Goal: Information Seeking & Learning: Learn about a topic

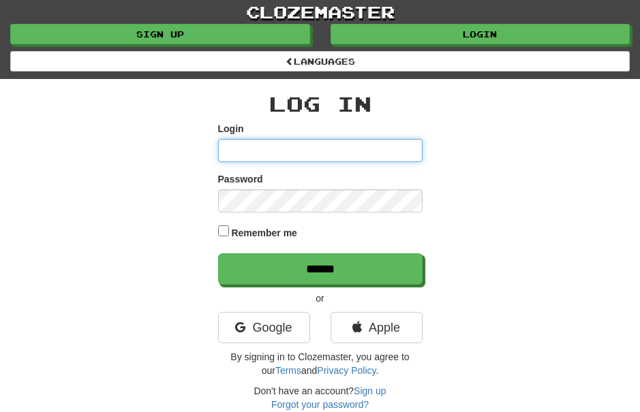
type input "*******"
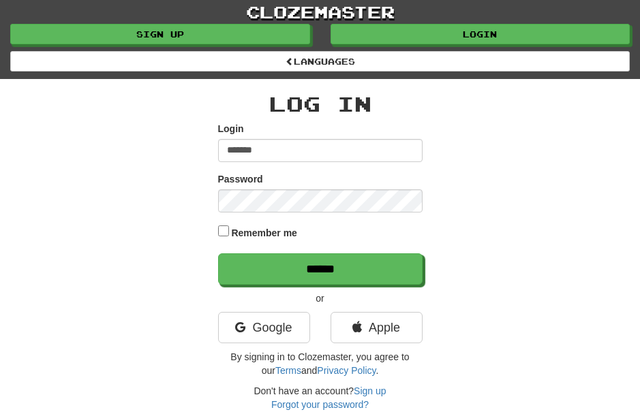
click at [320, 267] on input "******" at bounding box center [320, 269] width 204 height 31
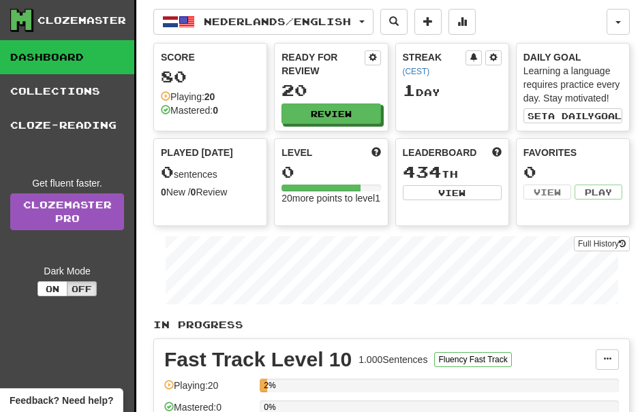
click at [365, 20] on span "button" at bounding box center [361, 21] width 5 height 3
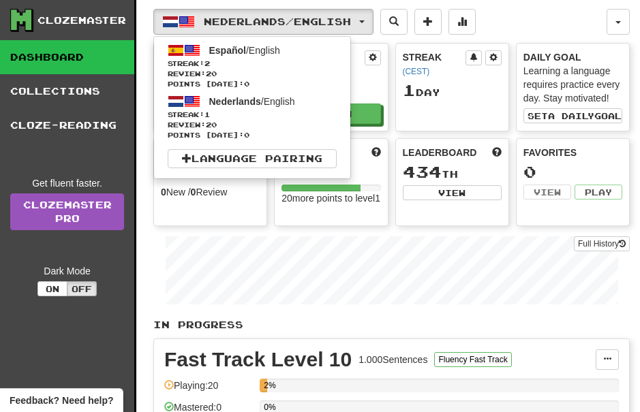
click at [215, 54] on span "Español" at bounding box center [227, 50] width 37 height 11
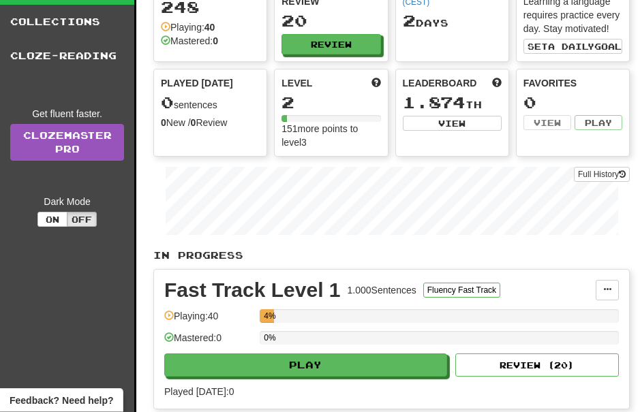
scroll to position [67, 0]
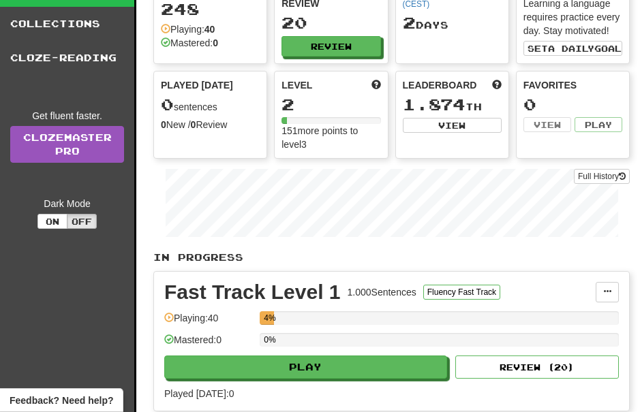
click at [395, 356] on button "Play" at bounding box center [305, 367] width 283 height 23
select select "**"
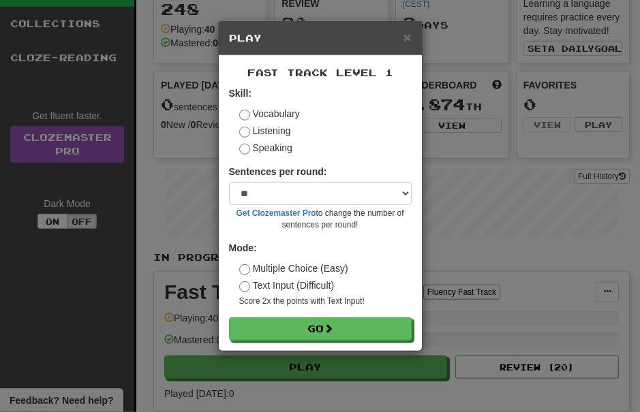
click at [333, 324] on span at bounding box center [329, 329] width 10 height 10
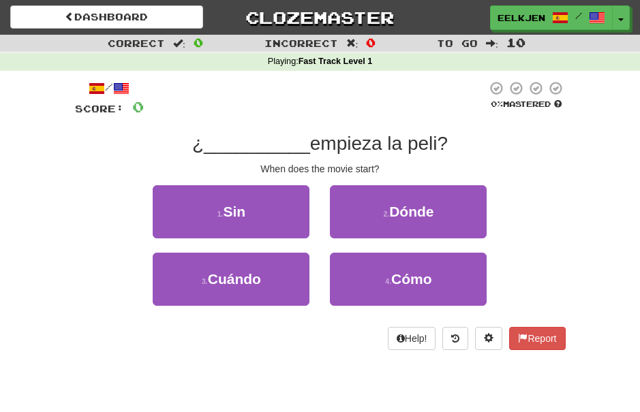
click at [257, 272] on span "Cuándo" at bounding box center [234, 279] width 53 height 16
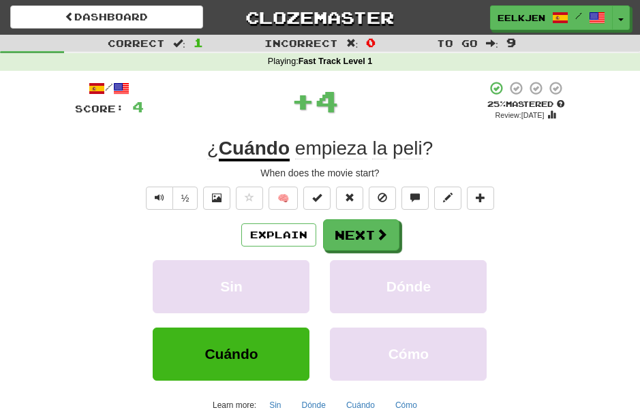
click at [383, 232] on span at bounding box center [382, 234] width 12 height 12
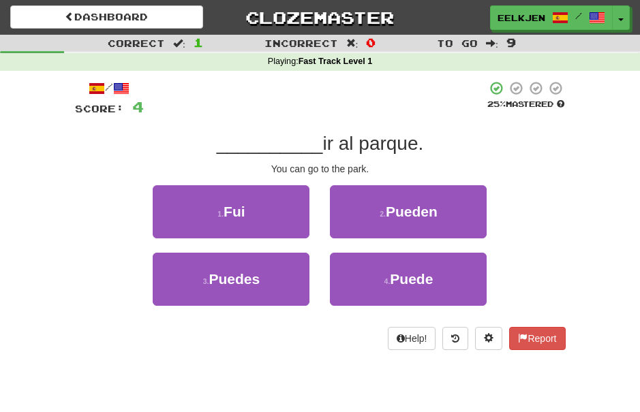
click at [249, 275] on span "Puedes" at bounding box center [234, 279] width 51 height 16
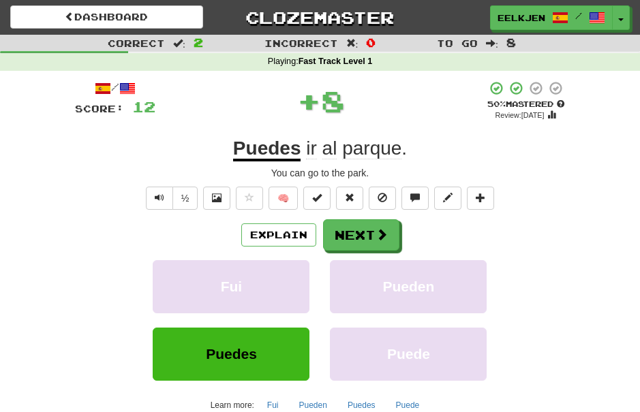
click at [389, 232] on button "Next" at bounding box center [361, 234] width 76 height 31
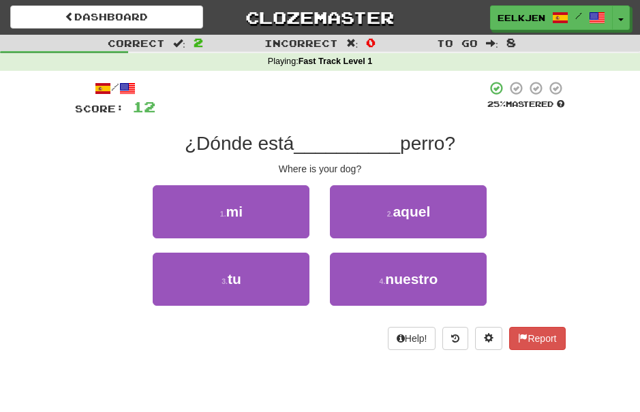
click at [240, 284] on span "tu" at bounding box center [235, 279] width 14 height 16
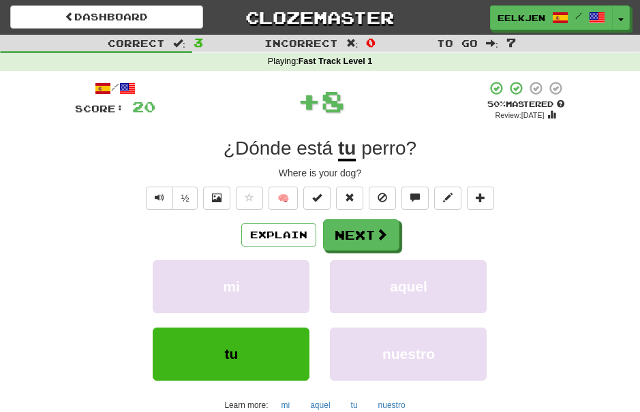
click at [367, 243] on button "Next" at bounding box center [361, 234] width 76 height 31
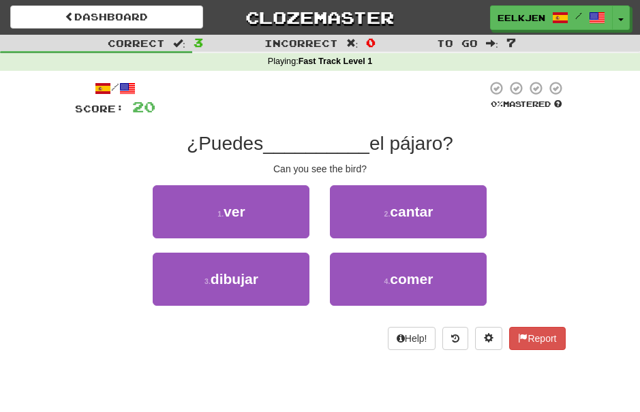
click at [242, 216] on span "ver" at bounding box center [235, 212] width 22 height 16
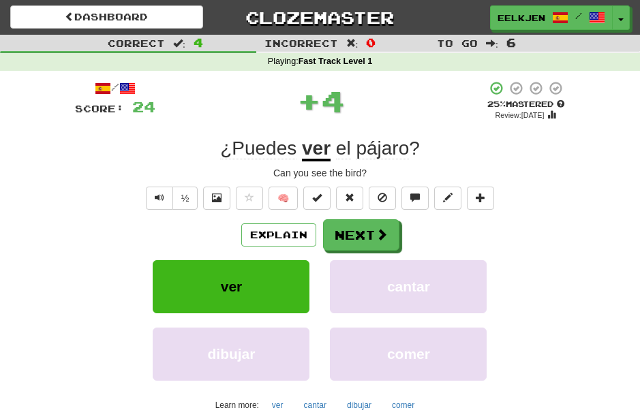
click at [367, 237] on button "Next" at bounding box center [361, 234] width 76 height 31
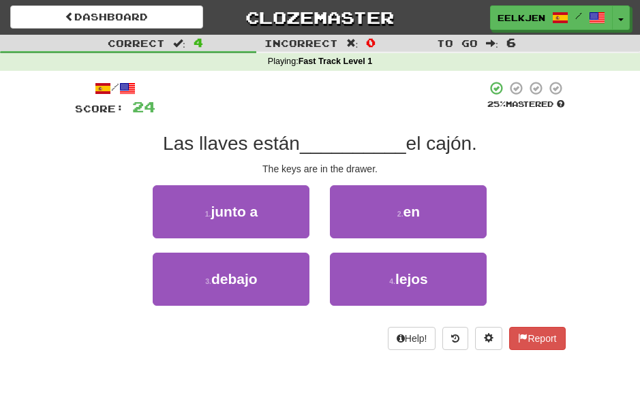
click at [436, 213] on button "2 . en" at bounding box center [408, 211] width 157 height 53
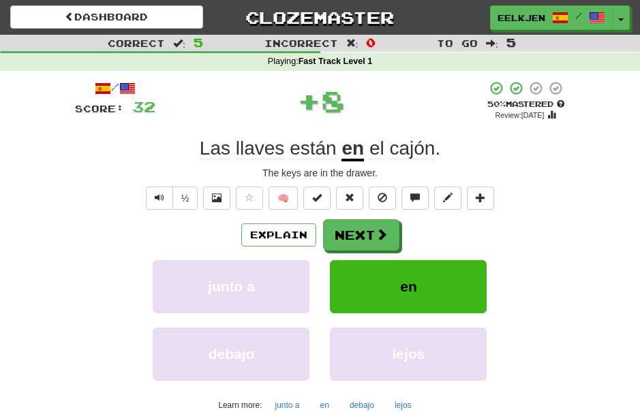
click at [365, 229] on button "Next" at bounding box center [361, 234] width 76 height 31
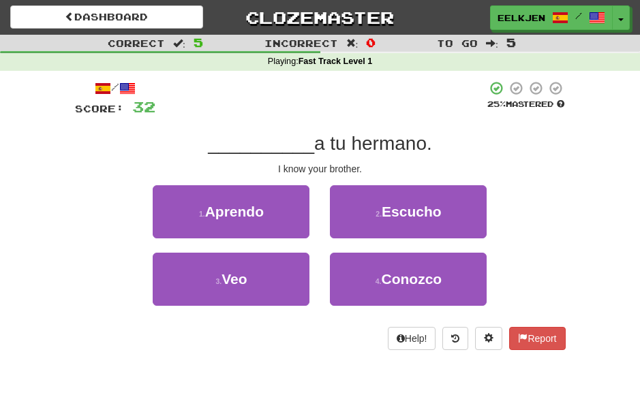
click at [440, 277] on span "Conozco" at bounding box center [412, 279] width 61 height 16
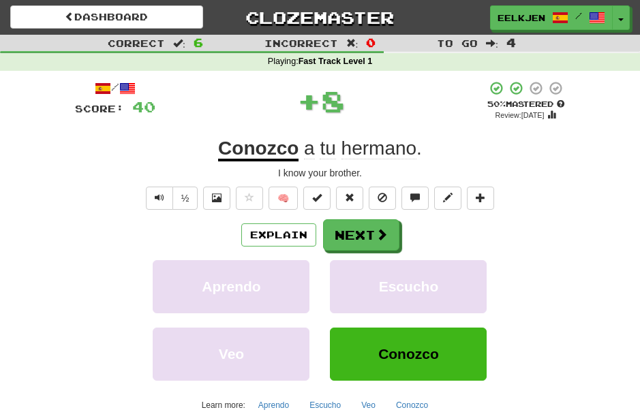
click at [365, 234] on button "Next" at bounding box center [361, 234] width 76 height 31
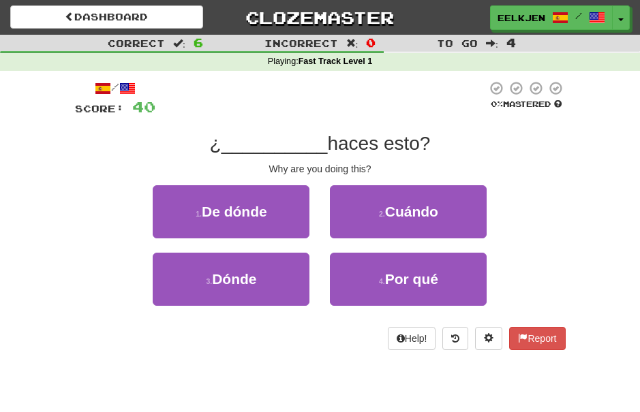
click at [435, 281] on span "Por qué" at bounding box center [411, 279] width 53 height 16
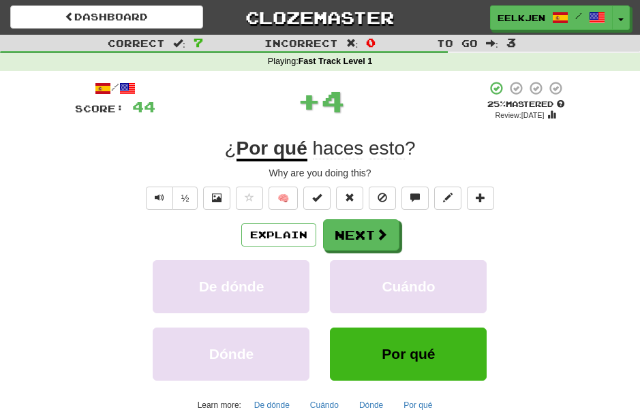
click at [370, 237] on button "Next" at bounding box center [361, 234] width 76 height 31
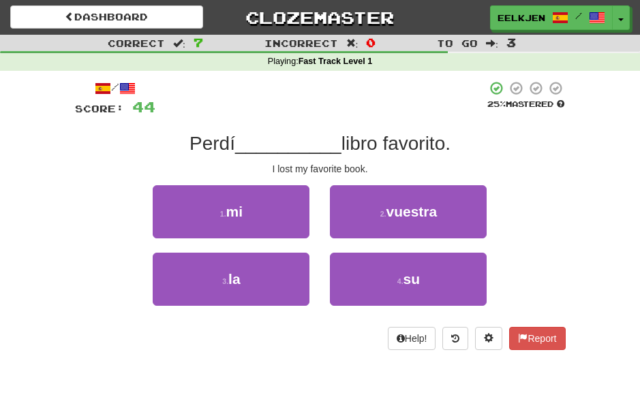
click at [237, 215] on span "mi" at bounding box center [234, 212] width 17 height 16
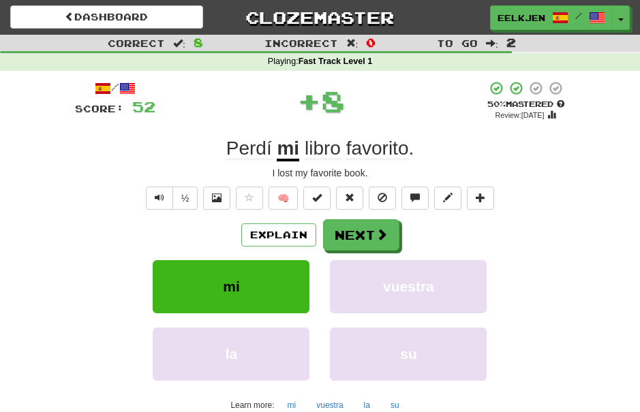
click at [367, 230] on button "Next" at bounding box center [361, 234] width 76 height 31
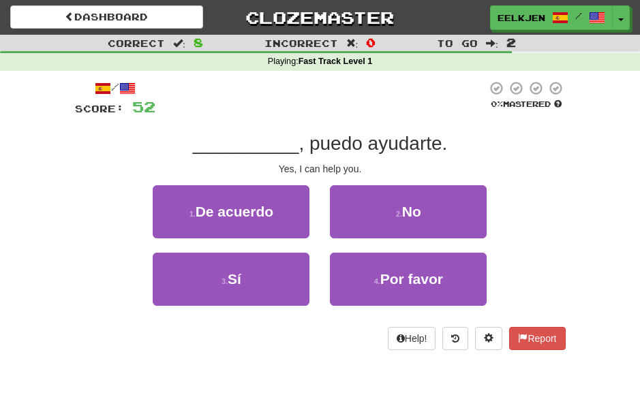
click at [236, 271] on span "Sí" at bounding box center [235, 279] width 14 height 16
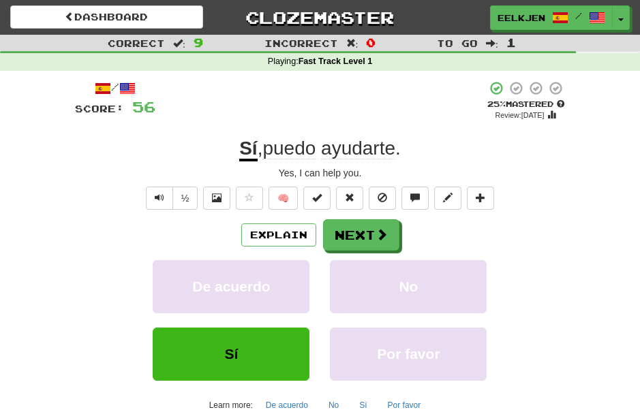
click at [376, 229] on span at bounding box center [382, 234] width 12 height 12
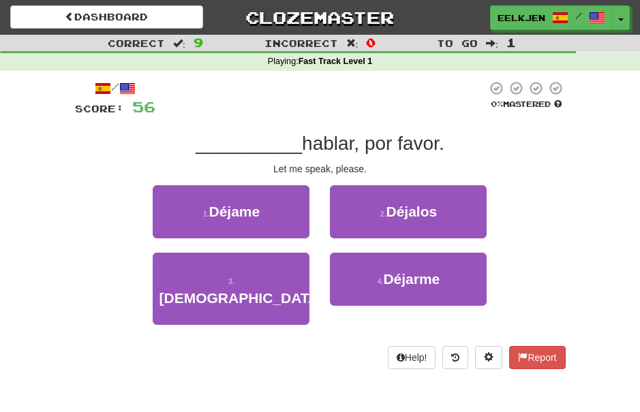
click at [242, 211] on span "Déjame" at bounding box center [234, 212] width 51 height 16
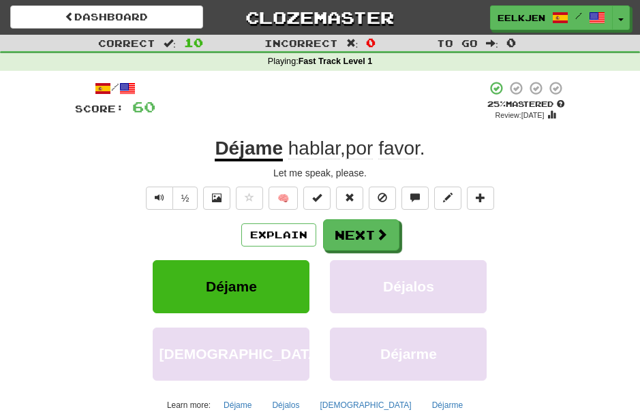
click at [365, 233] on button "Next" at bounding box center [361, 234] width 76 height 31
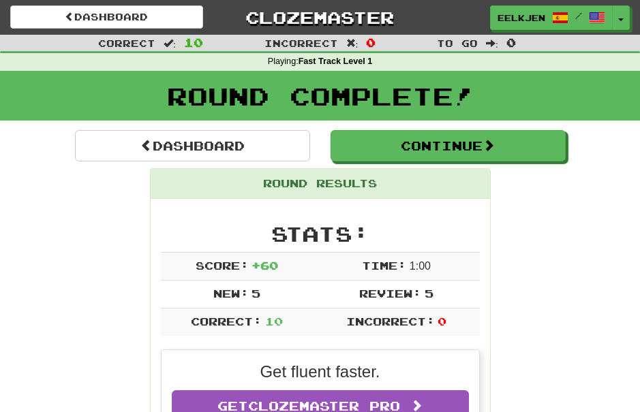
click at [495, 147] on span at bounding box center [489, 145] width 12 height 12
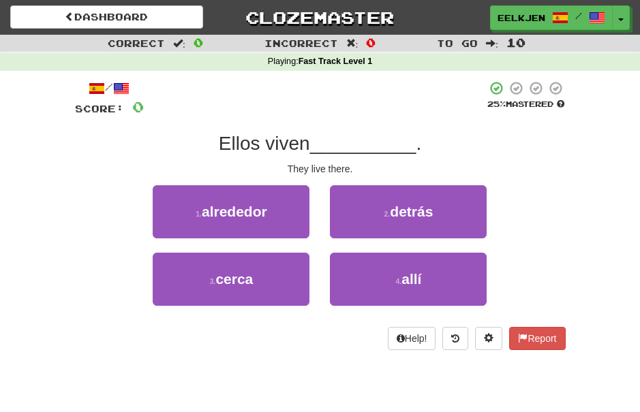
click at [410, 271] on span "allí" at bounding box center [411, 279] width 20 height 16
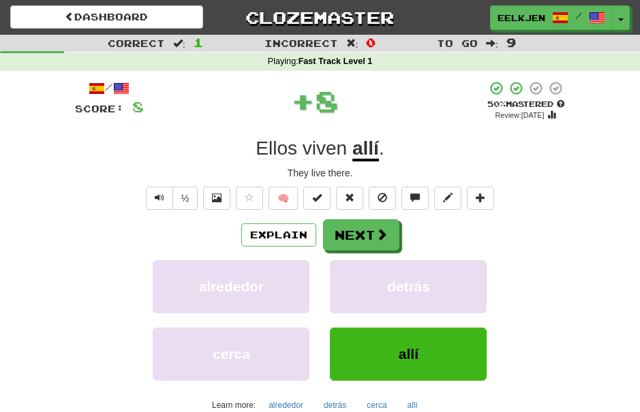
click at [378, 232] on span at bounding box center [382, 234] width 12 height 12
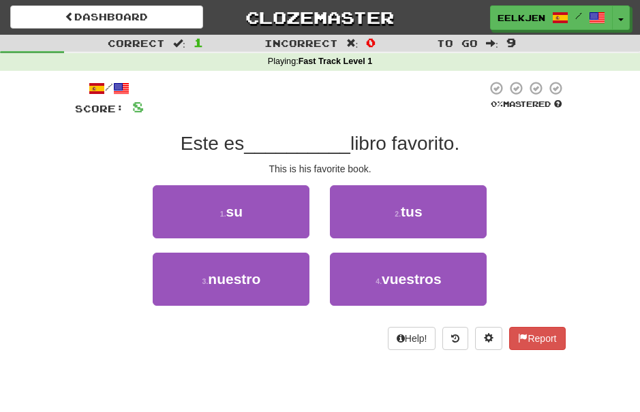
click at [256, 212] on button "1 . su" at bounding box center [231, 211] width 157 height 53
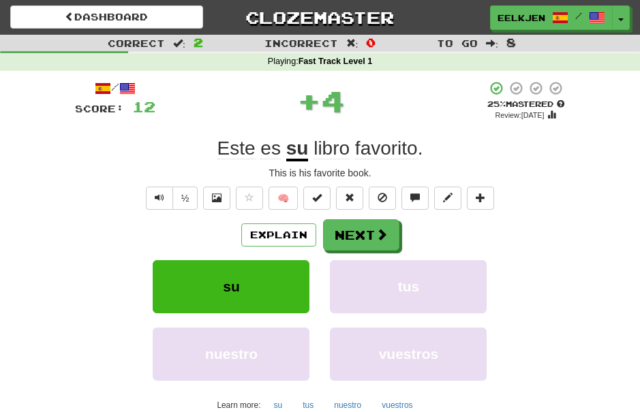
click at [367, 228] on button "Next" at bounding box center [361, 234] width 76 height 31
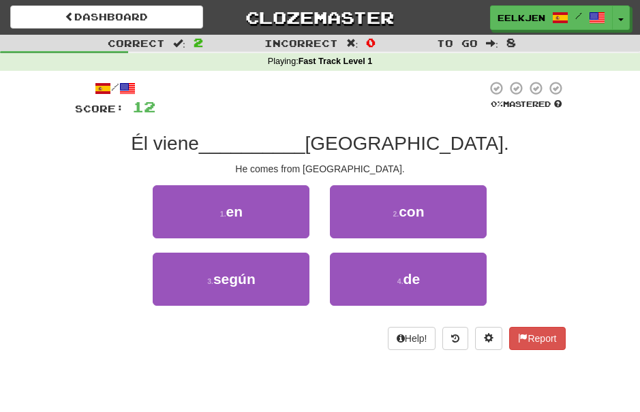
click at [414, 271] on span "de" at bounding box center [412, 279] width 17 height 16
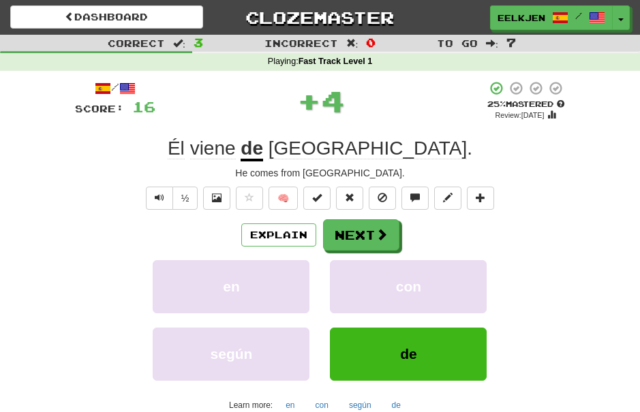
click at [376, 239] on span at bounding box center [382, 234] width 12 height 12
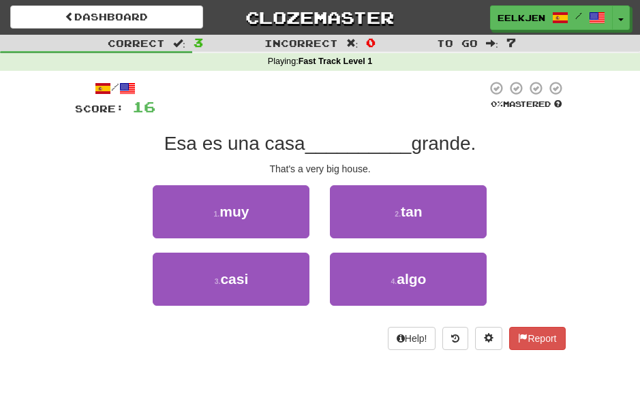
click at [252, 215] on button "1 . muy" at bounding box center [231, 211] width 157 height 53
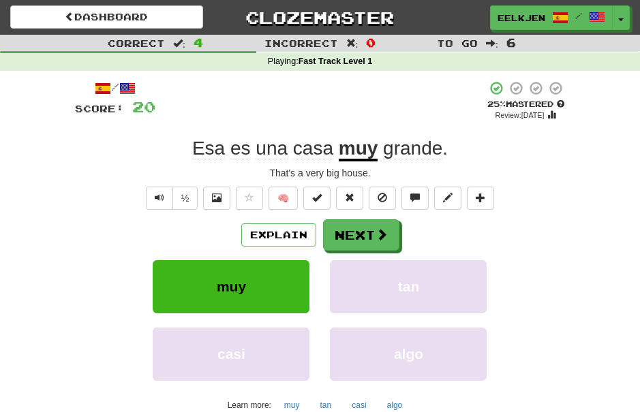
click at [382, 236] on span at bounding box center [382, 234] width 12 height 12
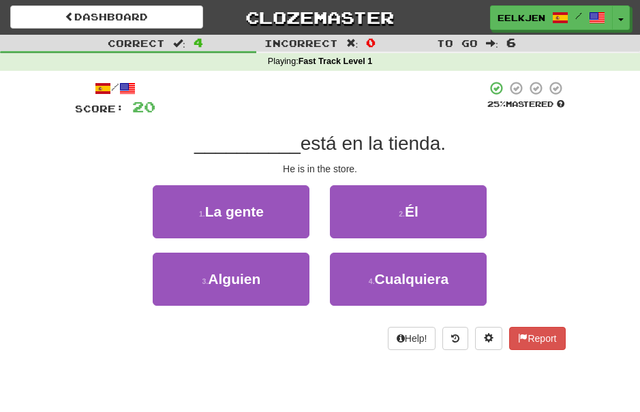
click at [416, 207] on span "Él" at bounding box center [412, 212] width 14 height 16
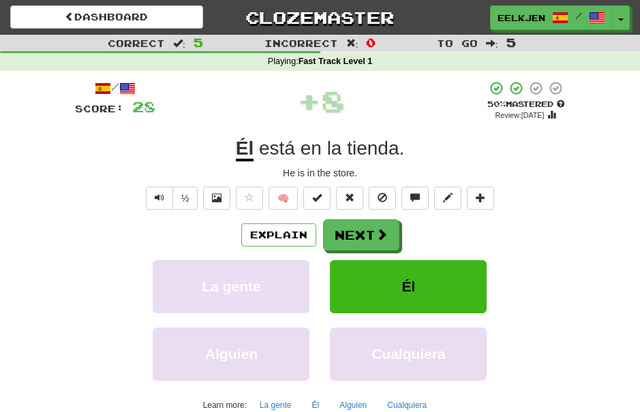
click at [393, 232] on button "Next" at bounding box center [361, 234] width 76 height 31
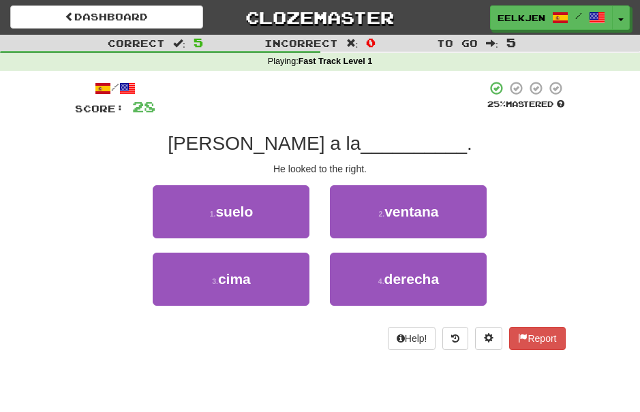
click at [427, 275] on span "derecha" at bounding box center [411, 279] width 55 height 16
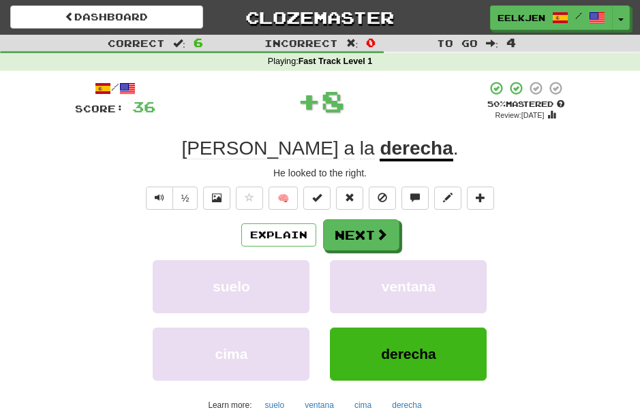
click at [397, 230] on button "Next" at bounding box center [361, 234] width 76 height 31
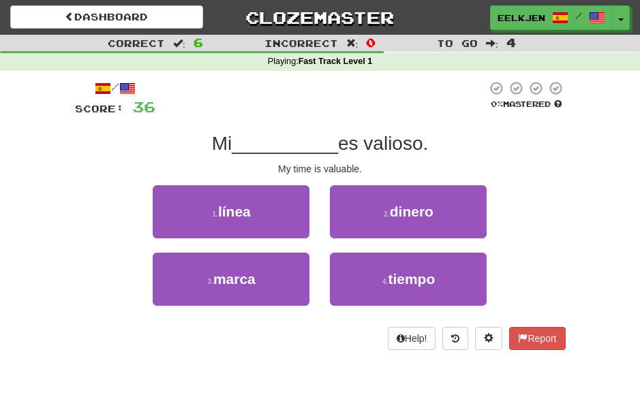
click at [414, 275] on span "tiempo" at bounding box center [411, 279] width 47 height 16
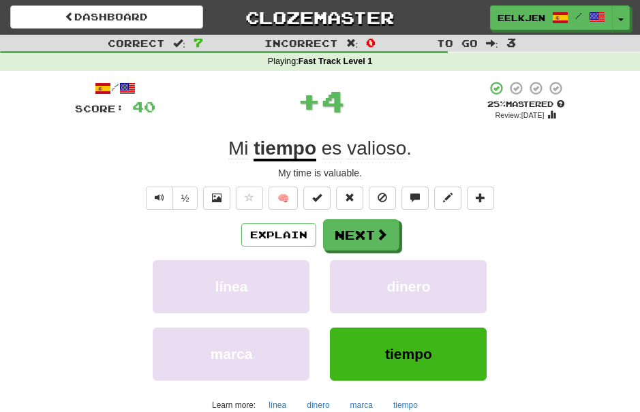
click at [381, 231] on span at bounding box center [382, 234] width 12 height 12
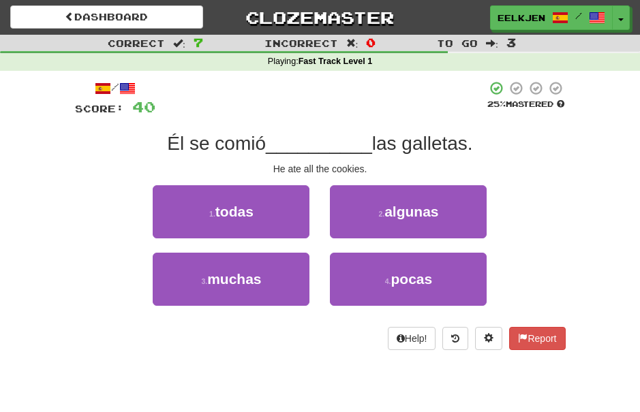
click at [271, 204] on button "1 . todas" at bounding box center [231, 211] width 157 height 53
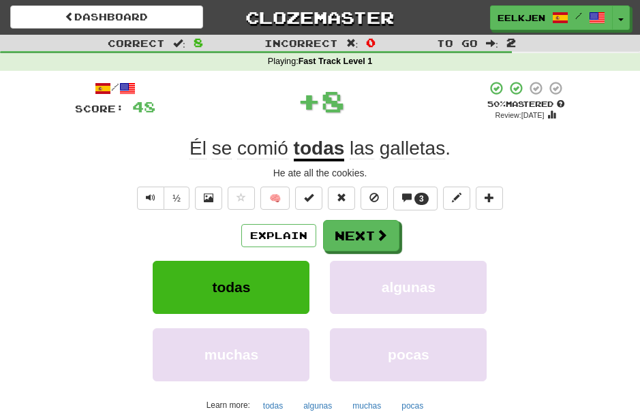
click at [376, 229] on span at bounding box center [382, 235] width 12 height 12
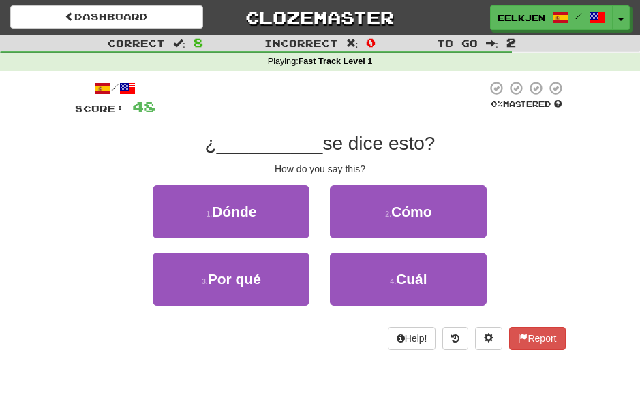
click at [436, 207] on button "2 . Cómo" at bounding box center [408, 211] width 157 height 53
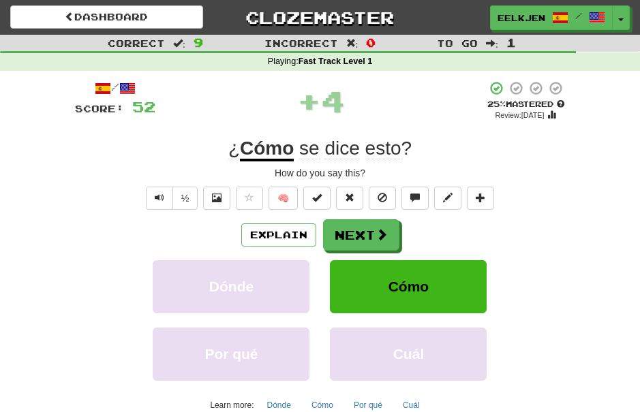
click at [374, 233] on button "Next" at bounding box center [361, 234] width 76 height 31
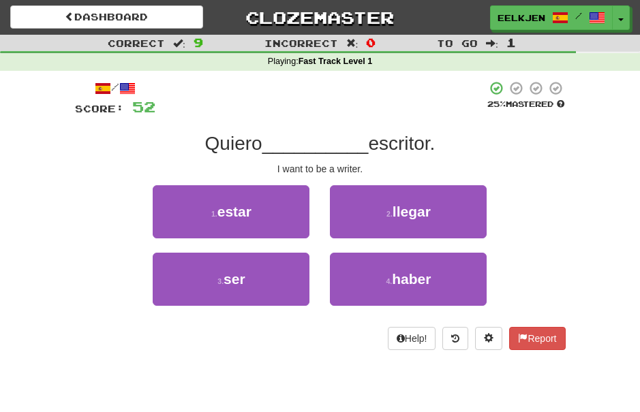
click at [245, 275] on span "ser" at bounding box center [235, 279] width 22 height 16
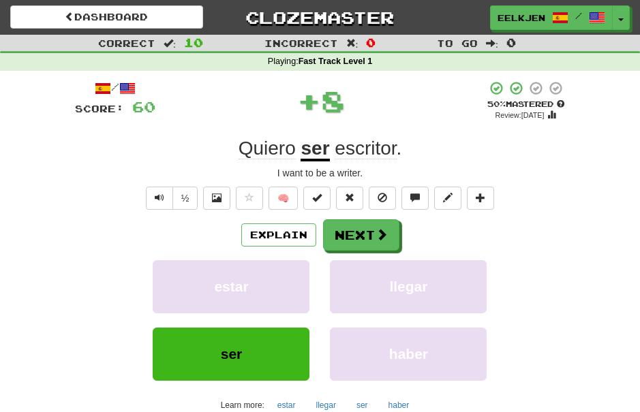
click at [368, 227] on button "Next" at bounding box center [361, 234] width 76 height 31
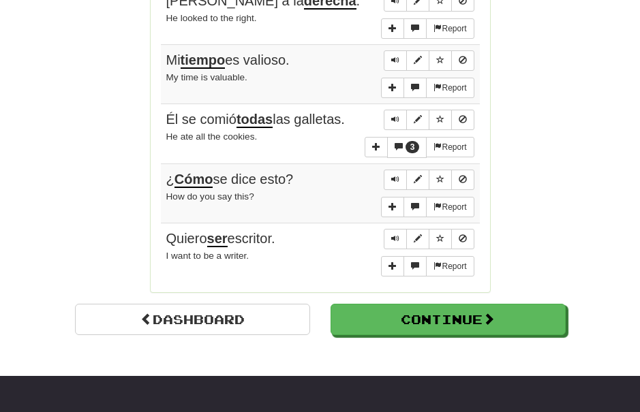
click at [524, 304] on button "Continue" at bounding box center [448, 319] width 235 height 31
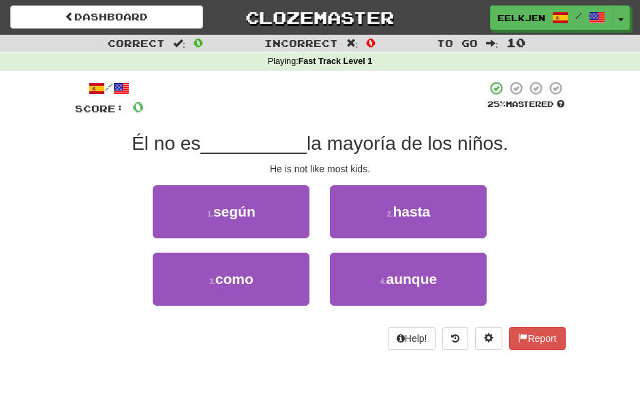
click at [245, 274] on span "como" at bounding box center [234, 279] width 38 height 16
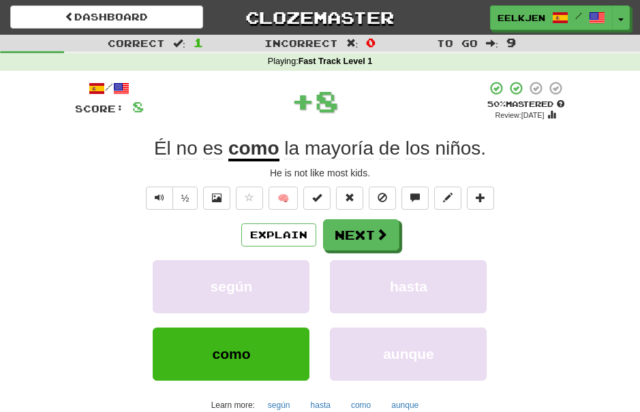
click at [382, 228] on span at bounding box center [382, 234] width 12 height 12
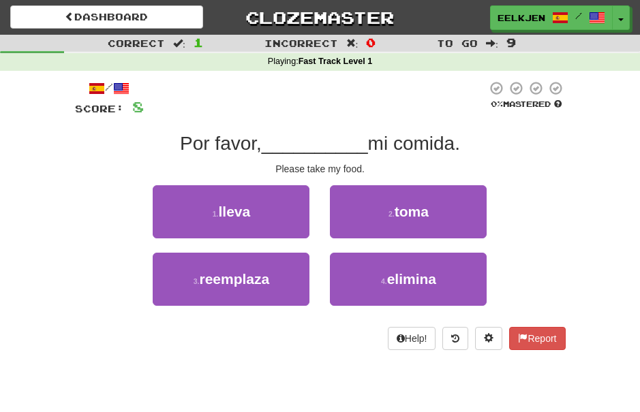
click at [419, 210] on span "toma" at bounding box center [412, 212] width 34 height 16
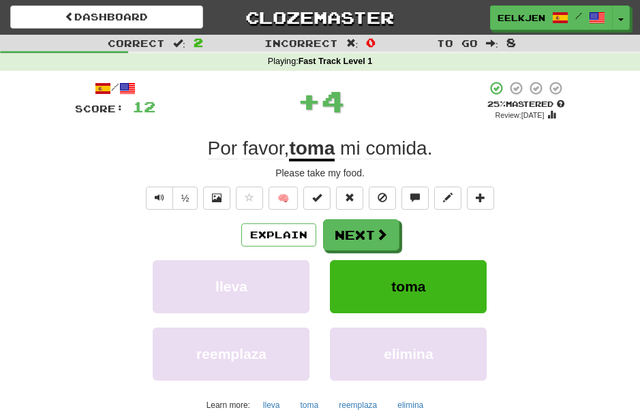
click at [373, 234] on button "Next" at bounding box center [361, 234] width 76 height 31
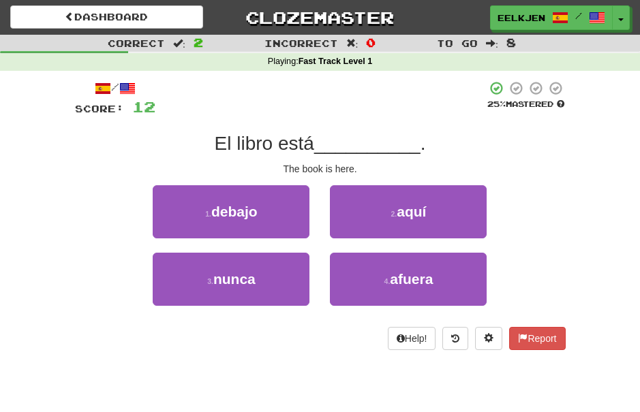
click at [399, 204] on span "aquí" at bounding box center [411, 212] width 29 height 16
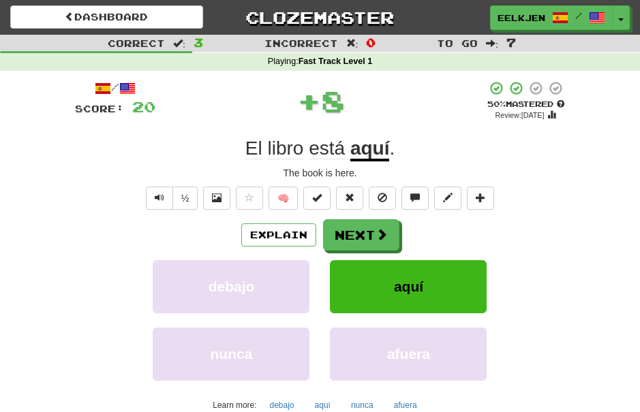
click at [384, 233] on span at bounding box center [382, 234] width 12 height 12
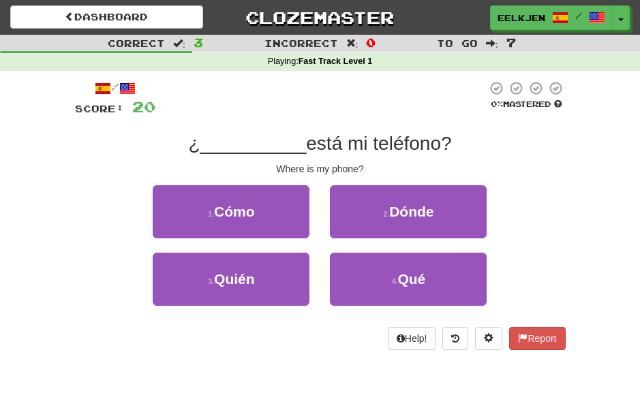
click at [416, 210] on span "Dónde" at bounding box center [411, 212] width 44 height 16
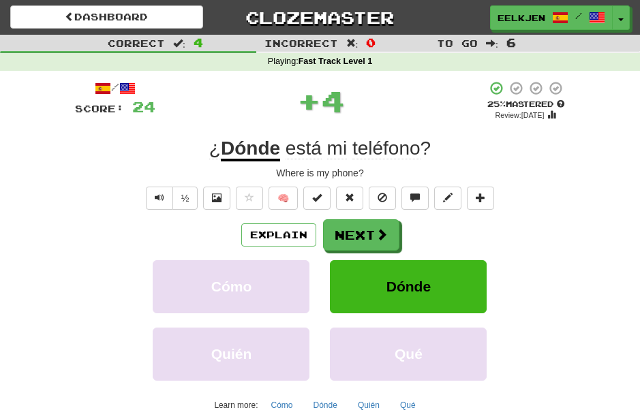
click at [389, 229] on button "Next" at bounding box center [361, 234] width 76 height 31
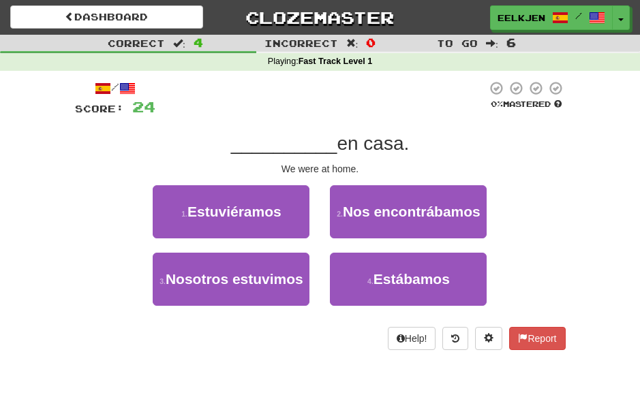
click at [251, 284] on button "3 . Nosotros estuvimos" at bounding box center [231, 279] width 157 height 53
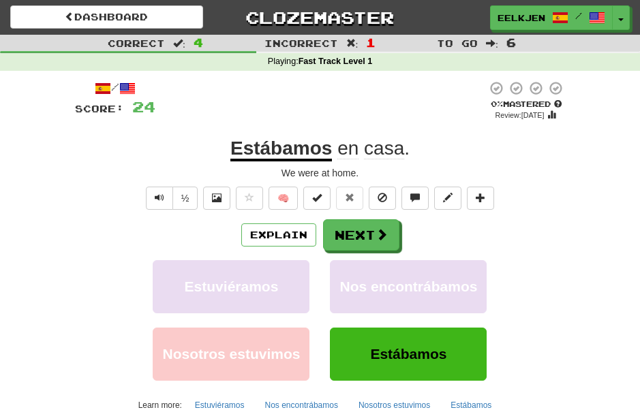
click at [374, 219] on button "Next" at bounding box center [361, 234] width 76 height 31
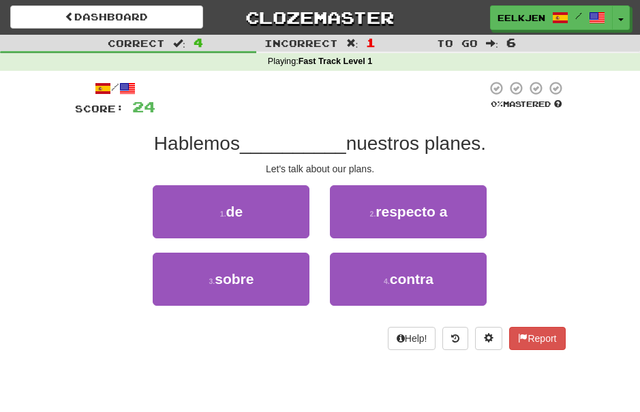
click at [249, 267] on button "3 . sobre" at bounding box center [231, 279] width 157 height 53
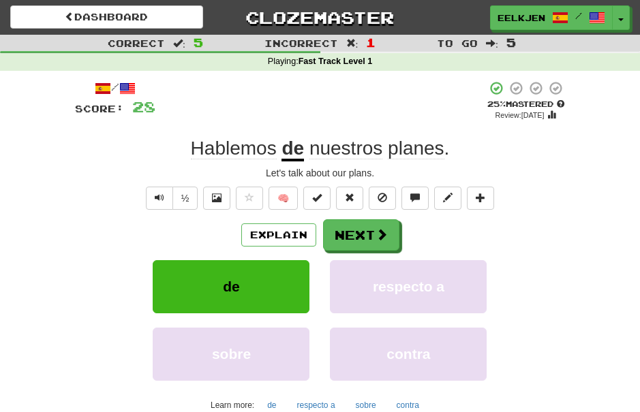
click at [372, 223] on button "Next" at bounding box center [361, 234] width 76 height 31
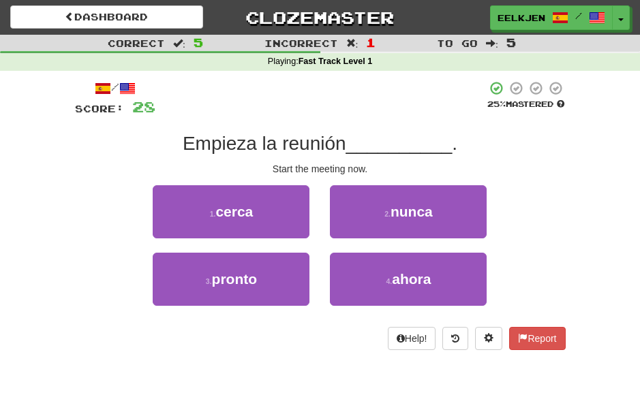
click at [415, 271] on span "ahora" at bounding box center [411, 279] width 39 height 16
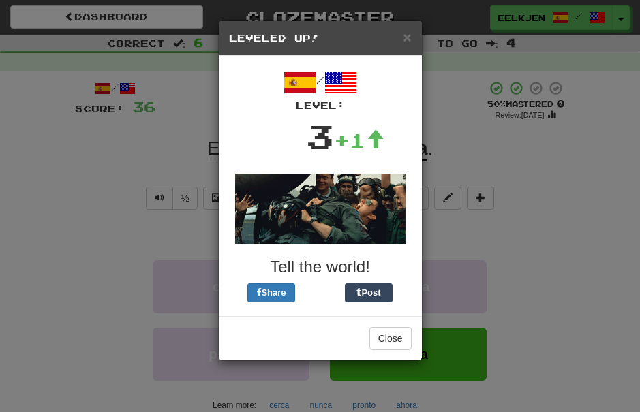
click at [400, 328] on button "Close" at bounding box center [390, 338] width 42 height 23
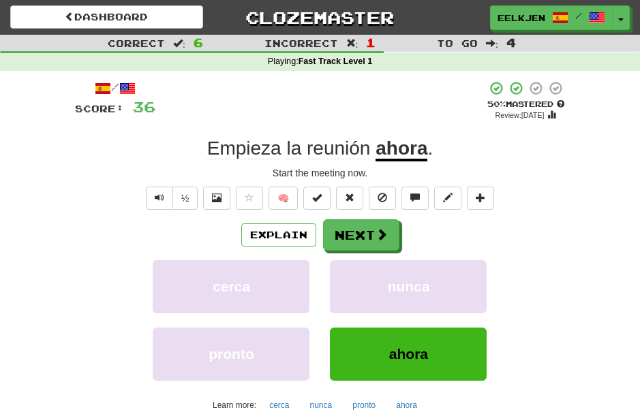
click at [382, 233] on span at bounding box center [382, 234] width 12 height 12
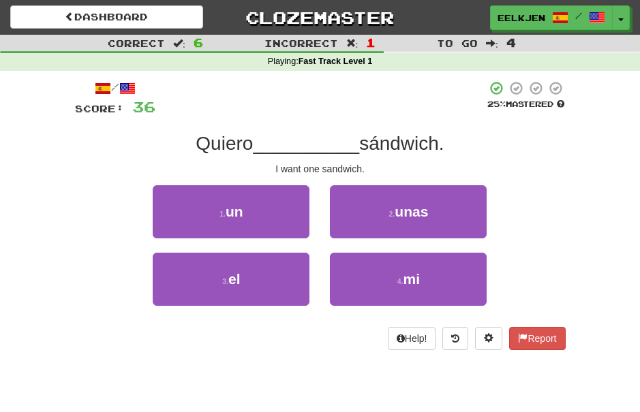
click at [241, 209] on span "un" at bounding box center [235, 212] width 18 height 16
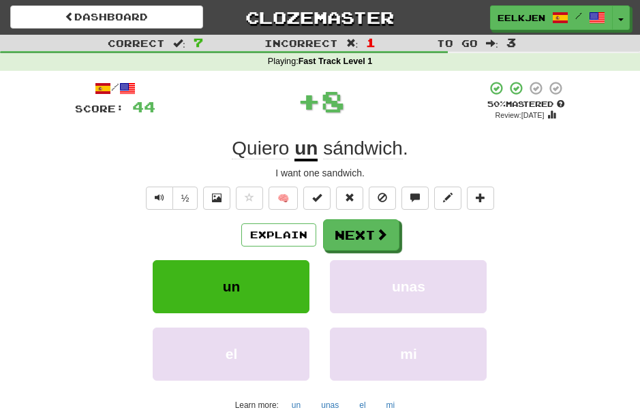
click at [376, 232] on span at bounding box center [382, 234] width 12 height 12
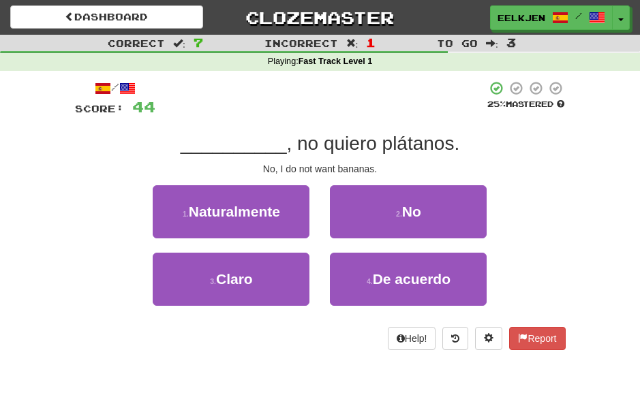
click at [404, 217] on span "No" at bounding box center [411, 212] width 19 height 16
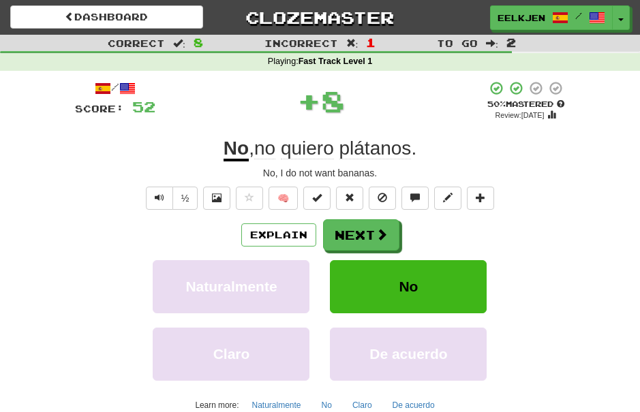
click at [378, 228] on span at bounding box center [382, 234] width 12 height 12
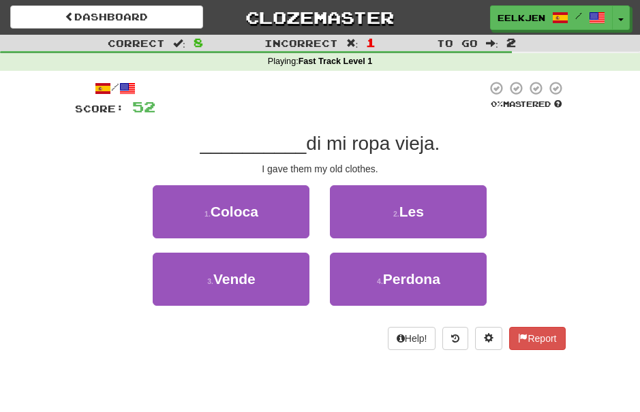
click at [252, 209] on span "Coloca" at bounding box center [235, 212] width 48 height 16
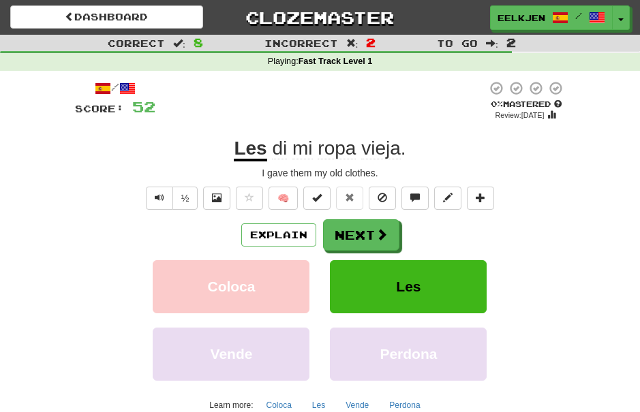
click at [371, 225] on button "Next" at bounding box center [361, 234] width 76 height 31
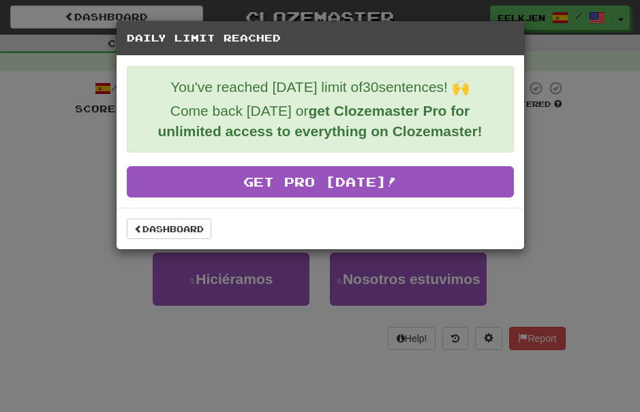
click at [184, 224] on link "Dashboard" at bounding box center [169, 229] width 85 height 20
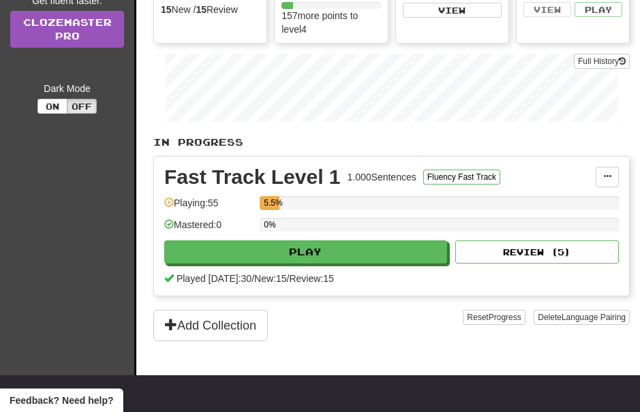
scroll to position [183, 0]
click at [374, 254] on button "Play" at bounding box center [305, 252] width 283 height 23
select select "**"
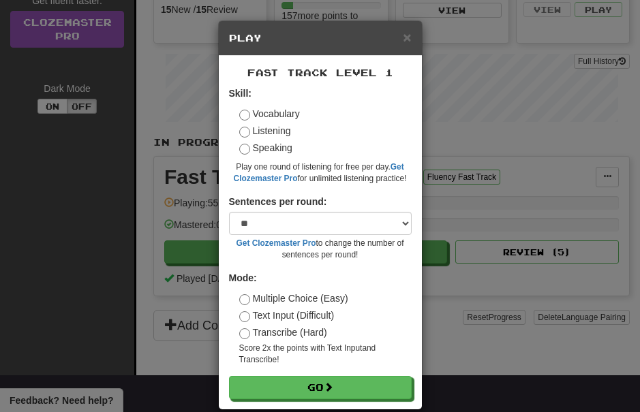
click at [322, 376] on button "Go" at bounding box center [320, 387] width 183 height 23
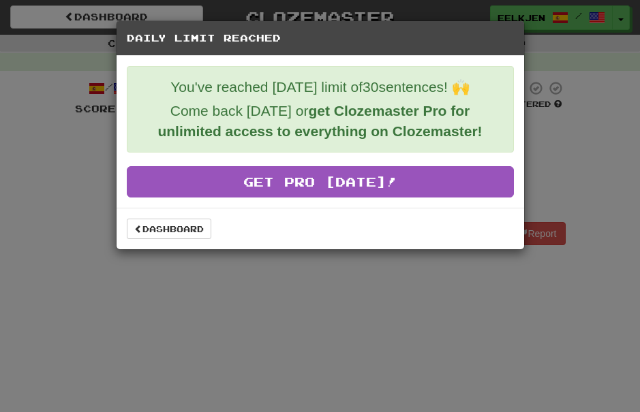
click at [172, 229] on link "Dashboard" at bounding box center [169, 229] width 85 height 20
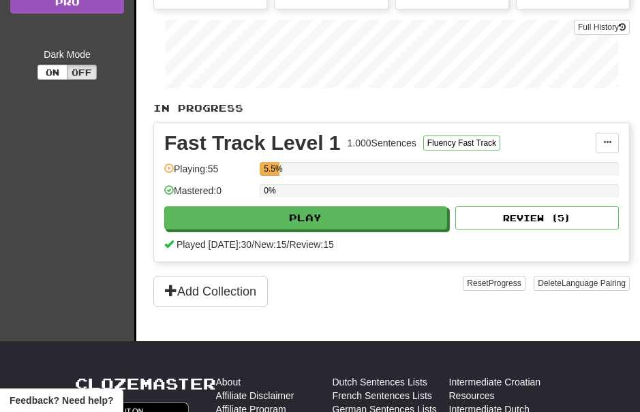
scroll to position [217, 0]
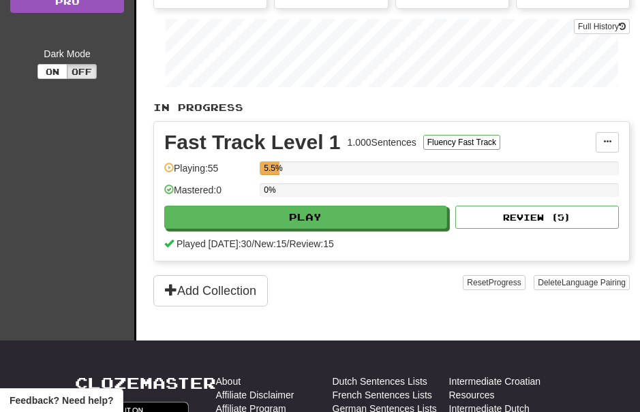
click at [552, 210] on button "Review ( 5 )" at bounding box center [537, 217] width 164 height 23
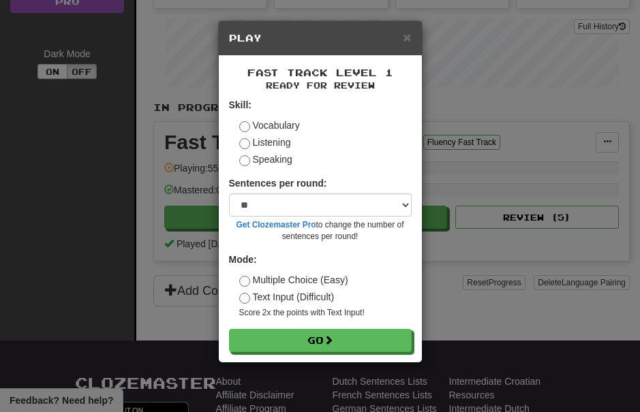
click at [549, 307] on div "× Play Fast Track Level 1 Ready for Review Skill: Vocabulary Listening Speaking…" at bounding box center [320, 206] width 640 height 412
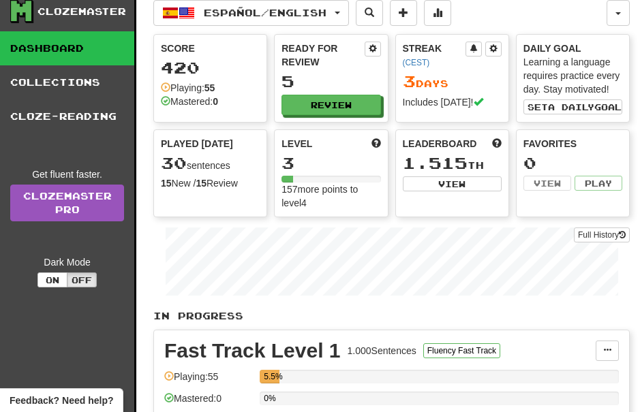
scroll to position [0, 0]
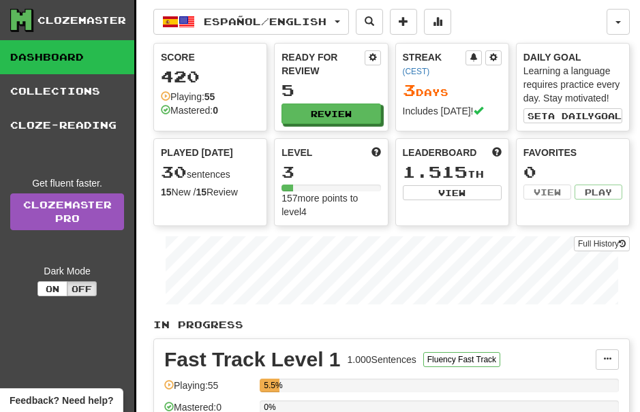
click at [336, 104] on button "Review" at bounding box center [331, 114] width 99 height 20
select select "**"
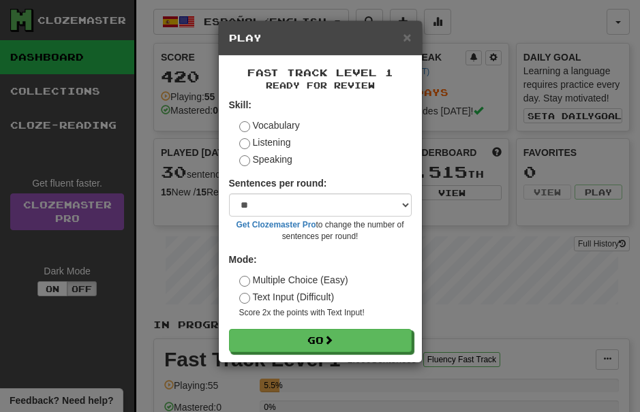
click at [361, 329] on button "Go" at bounding box center [320, 340] width 183 height 23
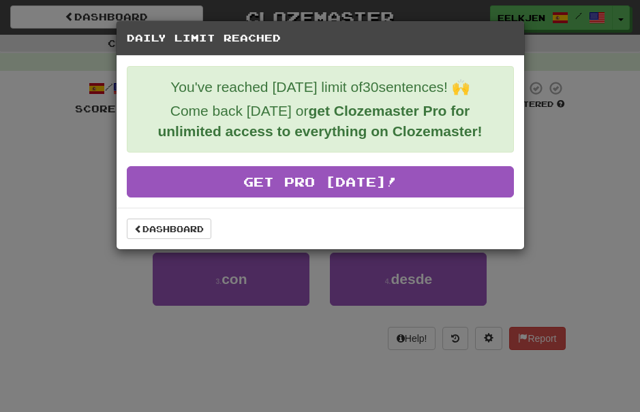
click at [166, 233] on link "Dashboard" at bounding box center [169, 229] width 85 height 20
